Goal: Information Seeking & Learning: Check status

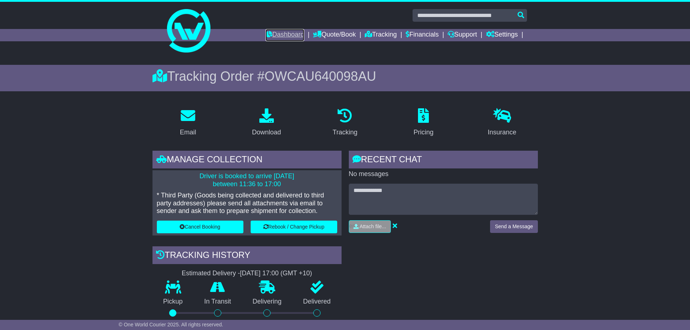
click at [284, 33] on link "Dashboard" at bounding box center [285, 35] width 39 height 12
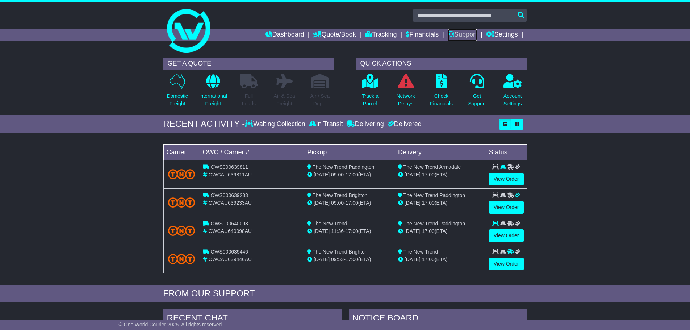
click at [463, 37] on link "Support" at bounding box center [462, 35] width 29 height 12
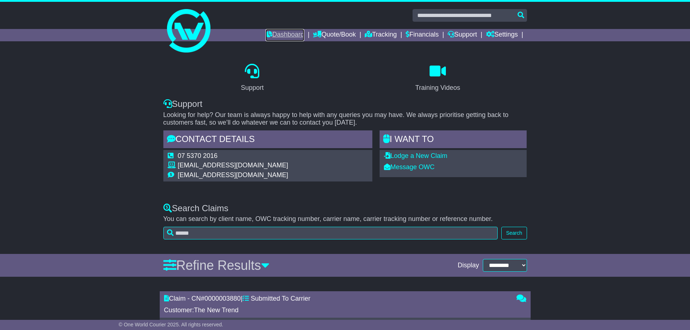
click at [283, 35] on link "Dashboard" at bounding box center [285, 35] width 39 height 12
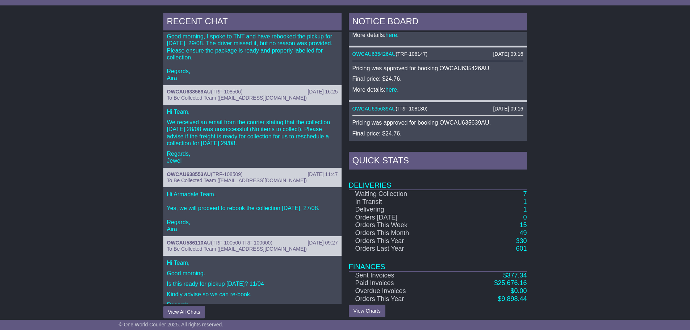
scroll to position [303, 0]
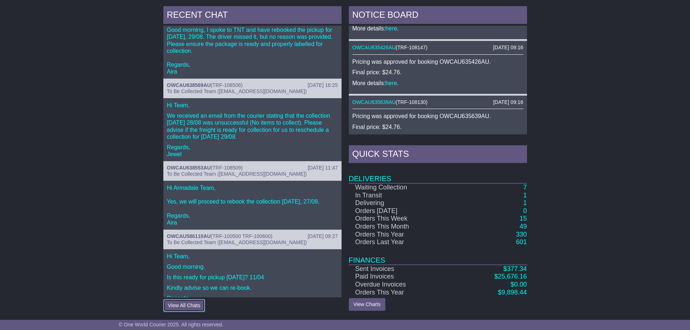
click at [183, 304] on button "View All Chats" at bounding box center [184, 305] width 42 height 13
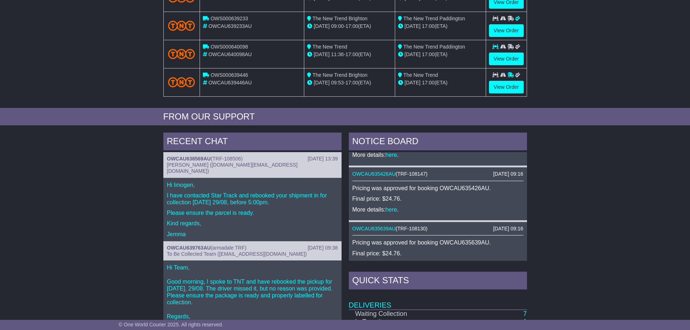
scroll to position [193, 0]
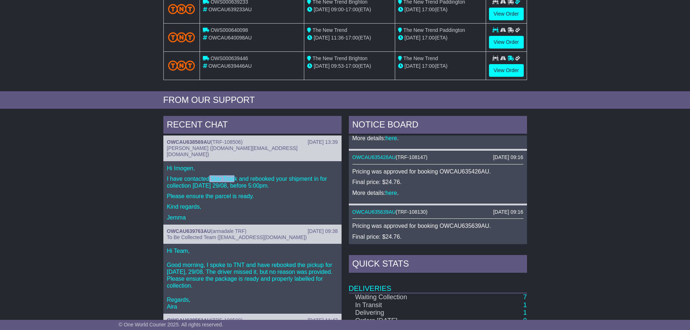
drag, startPoint x: 209, startPoint y: 173, endPoint x: 236, endPoint y: 173, distance: 26.8
click at [236, 175] on p "I have contacted Star Track and rebooked your shipment in for collection [DATE]…" at bounding box center [252, 182] width 171 height 14
click at [236, 177] on p "I have contacted Star Track and rebooked your shipment in for collection [DATE]…" at bounding box center [252, 182] width 171 height 14
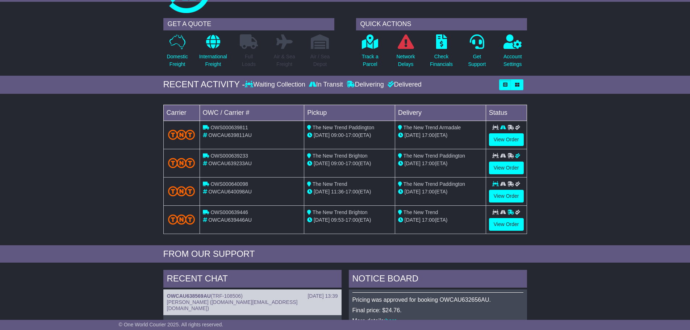
scroll to position [36, 0]
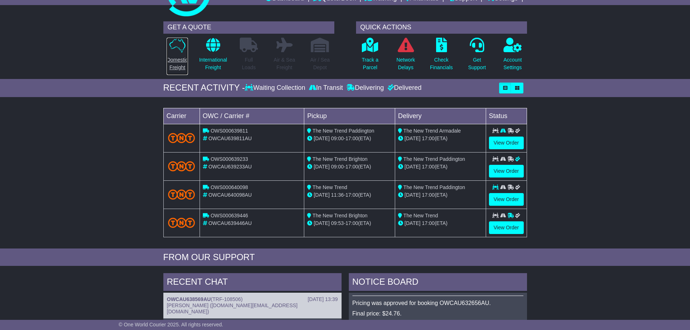
click at [175, 48] on icon at bounding box center [178, 45] width 16 height 15
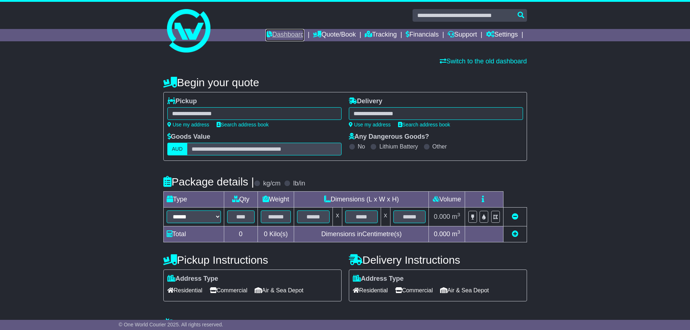
click at [276, 31] on link "Dashboard" at bounding box center [285, 35] width 39 height 12
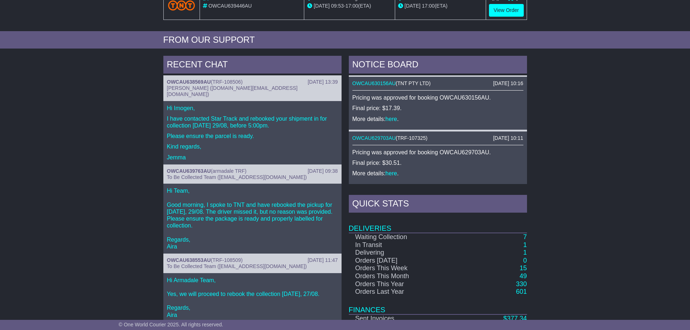
scroll to position [1000, 0]
